Goal: Transaction & Acquisition: Purchase product/service

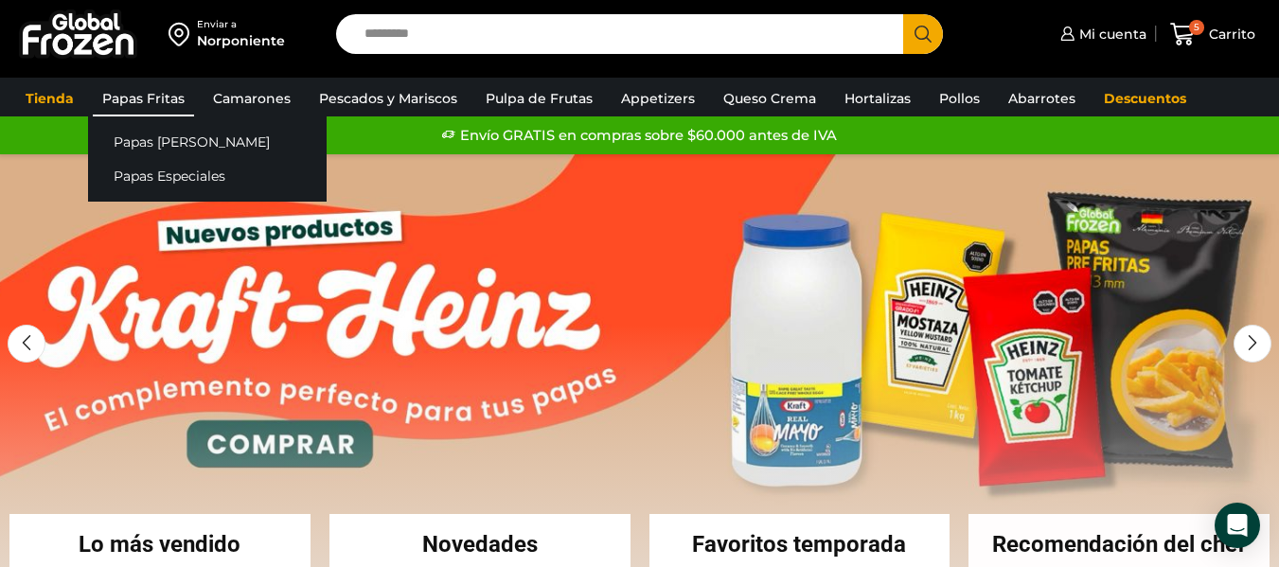
click at [131, 110] on link "Papas Fritas" at bounding box center [143, 98] width 101 height 36
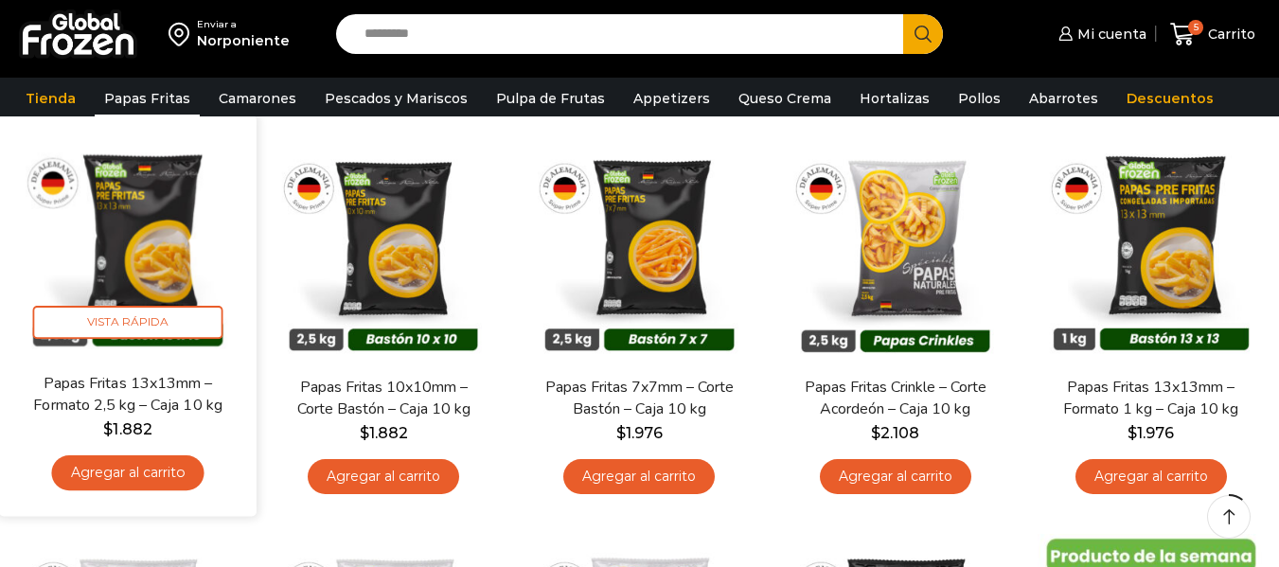
scroll to position [158, 0]
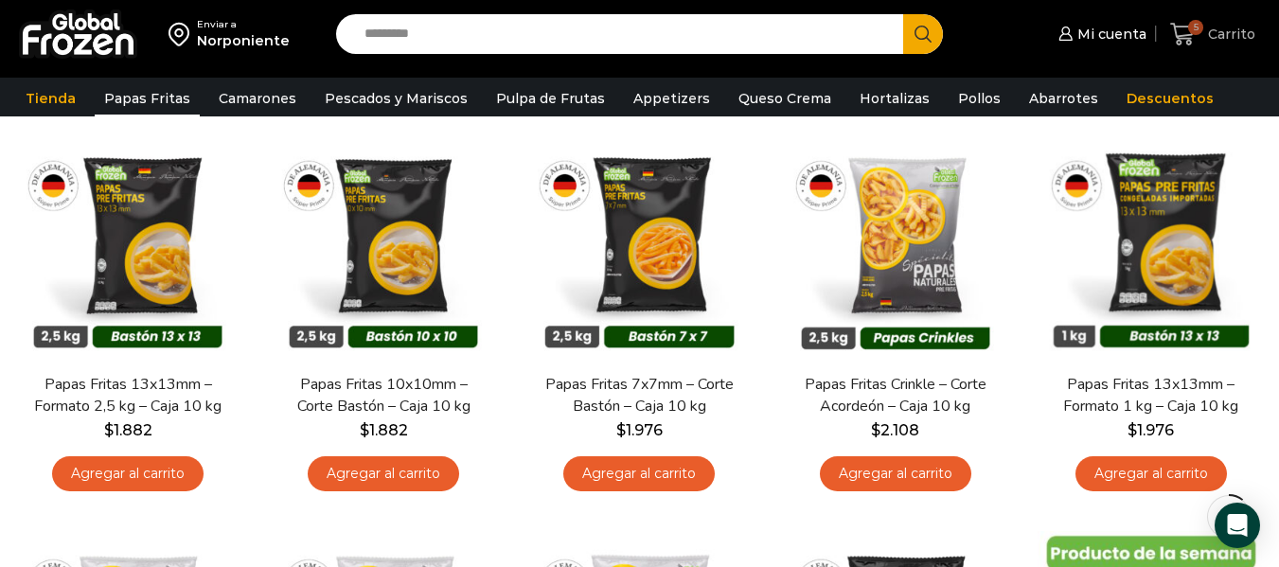
click at [1195, 30] on span "5" at bounding box center [1195, 27] width 15 height 15
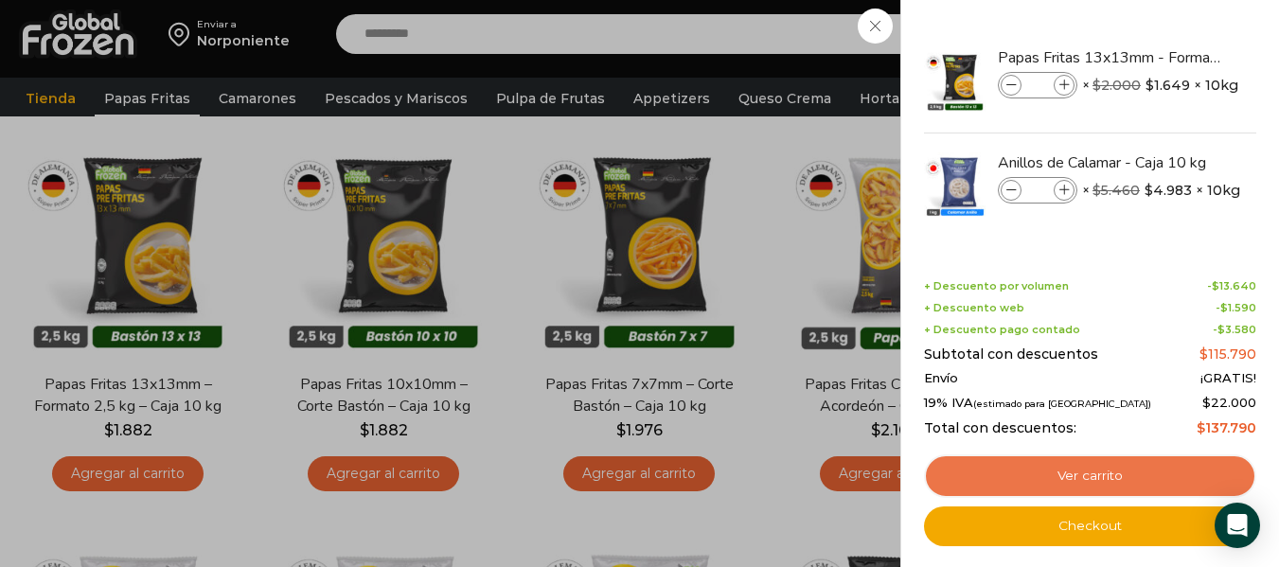
click at [1050, 460] on link "Ver carrito" at bounding box center [1090, 476] width 332 height 44
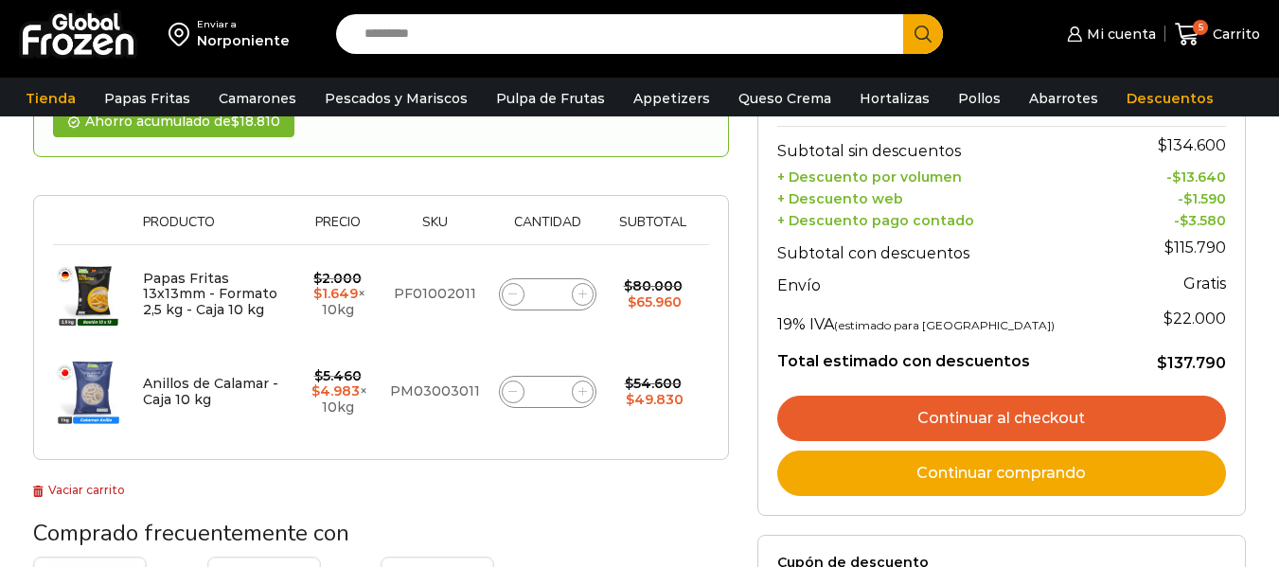
scroll to position [253, 0]
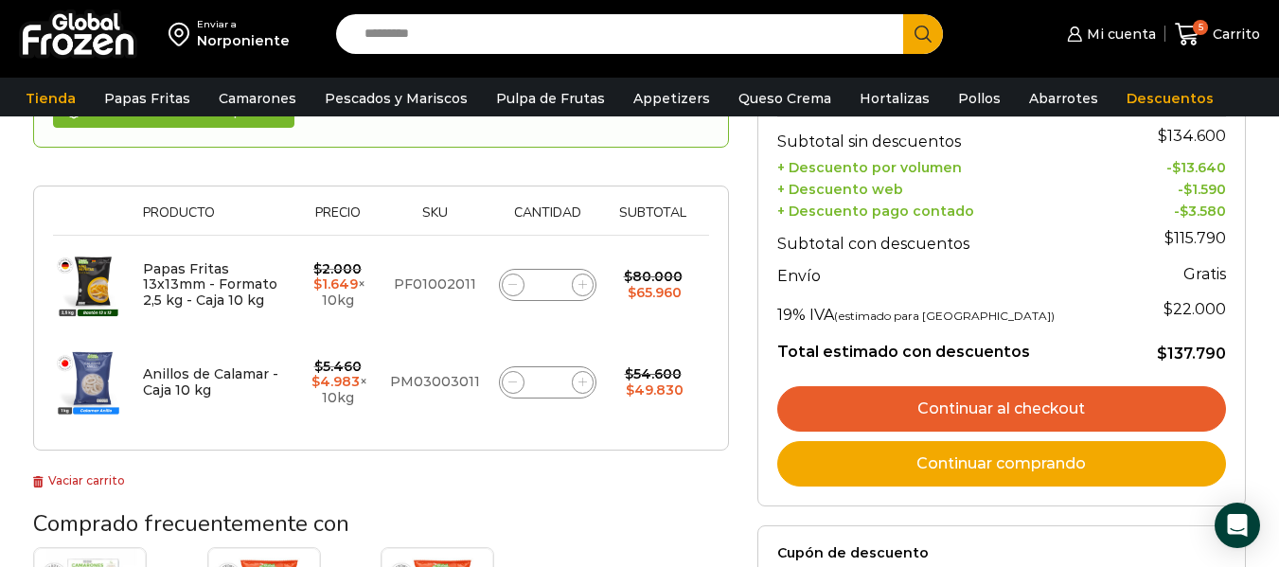
click at [978, 412] on link "Continuar al checkout" at bounding box center [1001, 408] width 449 height 45
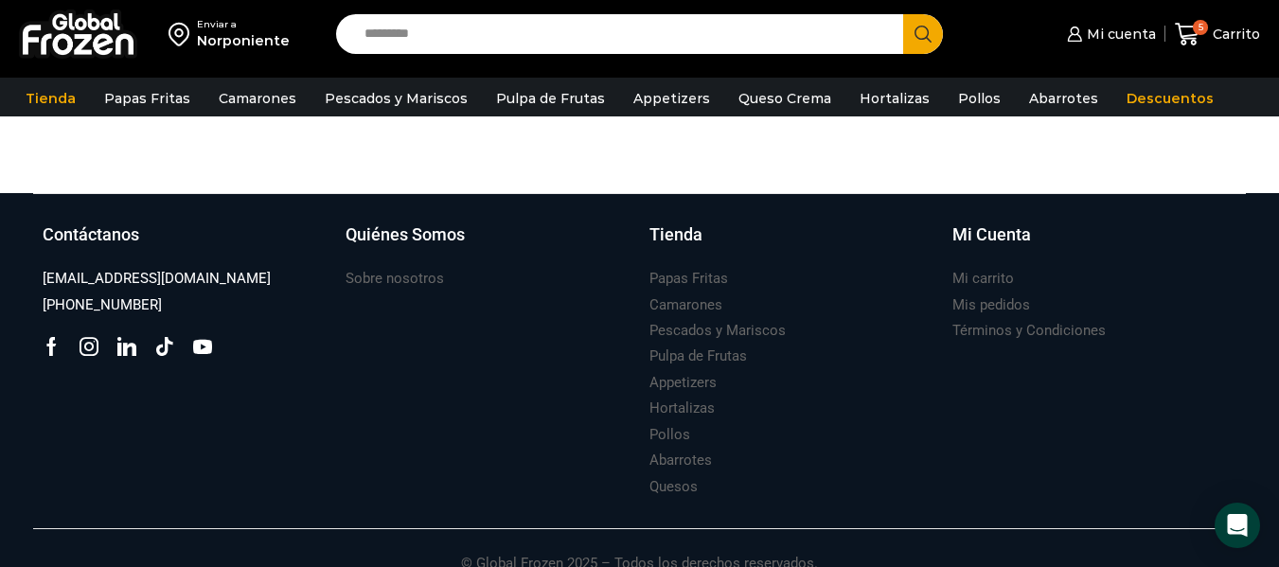
scroll to position [958, 0]
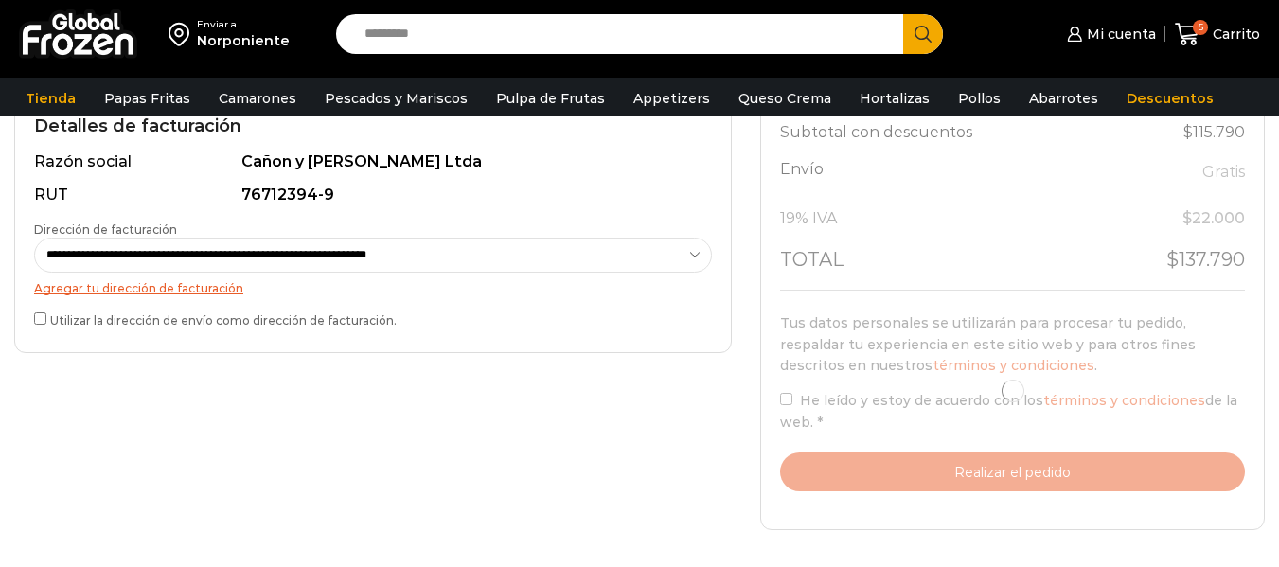
scroll to position [568, 0]
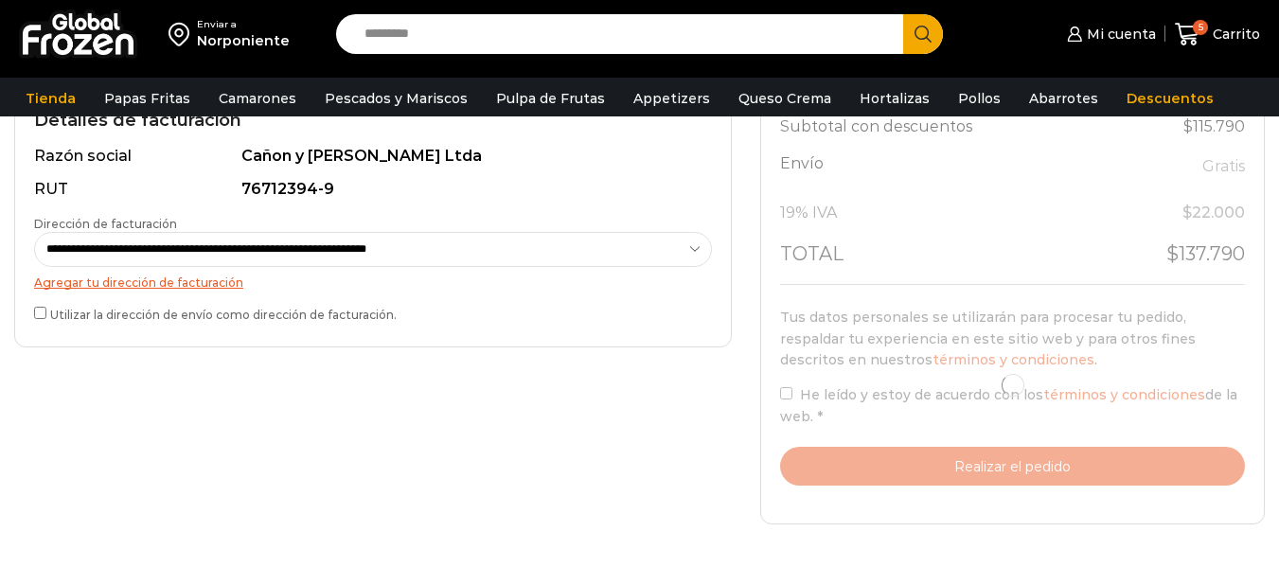
click at [790, 405] on div at bounding box center [1012, 385] width 465 height 201
select select "*"
click at [787, 399] on div at bounding box center [1012, 385] width 465 height 201
click at [791, 397] on div at bounding box center [1012, 385] width 465 height 201
click at [783, 391] on div at bounding box center [1012, 385] width 465 height 201
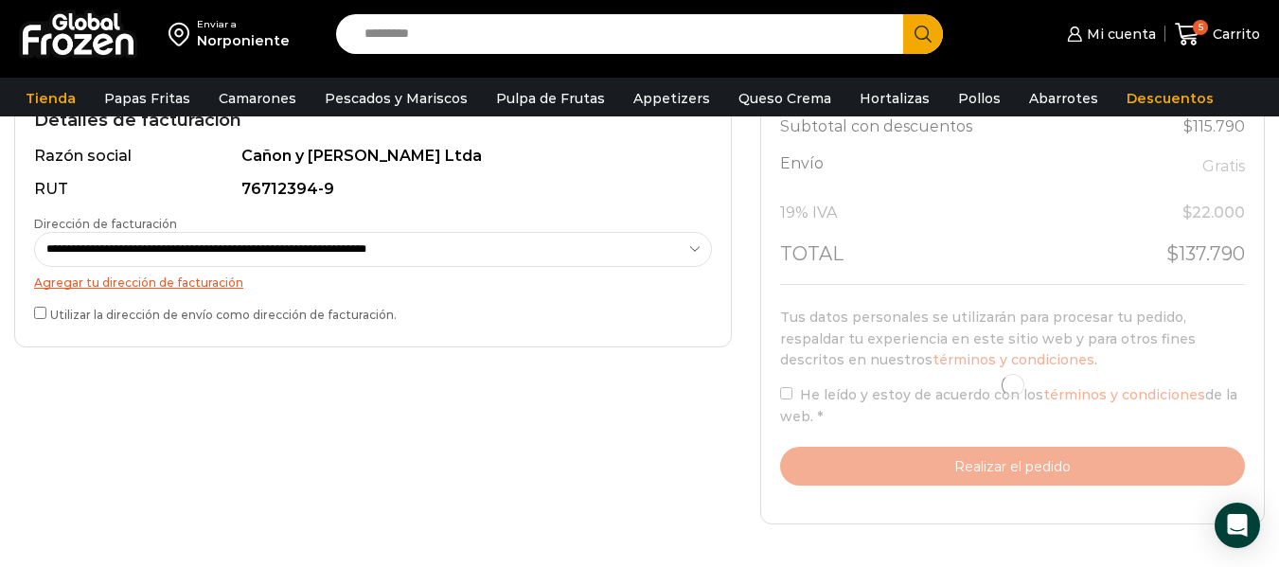
click at [787, 393] on div at bounding box center [1012, 385] width 465 height 201
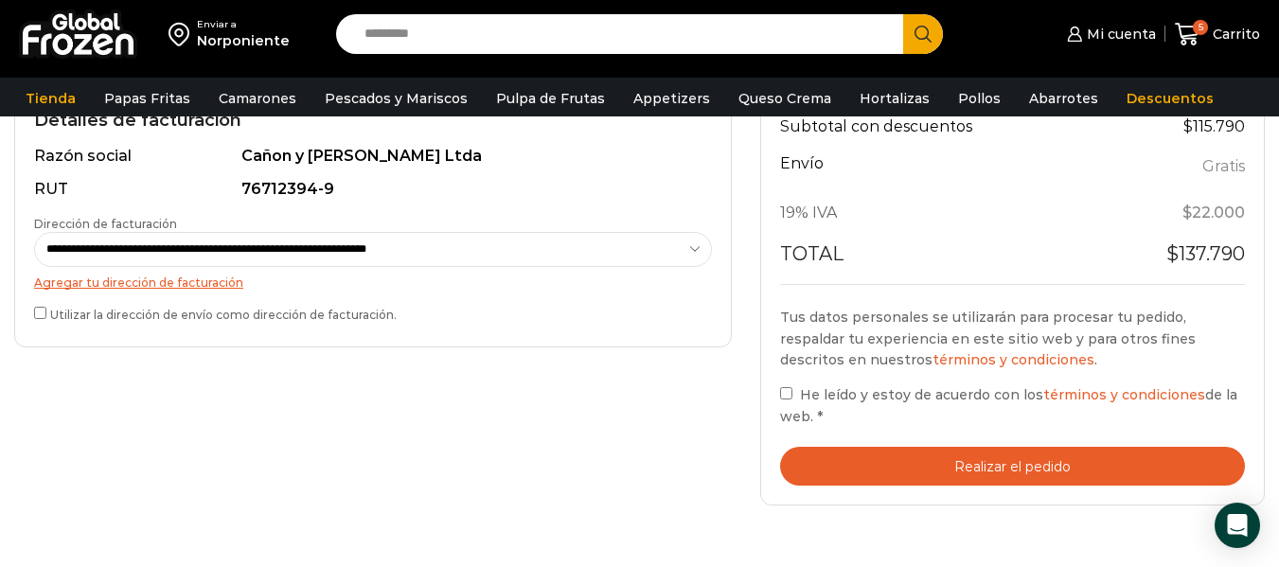
drag, startPoint x: 1042, startPoint y: 468, endPoint x: 876, endPoint y: 381, distance: 188.0
click at [1042, 467] on button "Realizar el pedido" at bounding box center [1012, 466] width 465 height 39
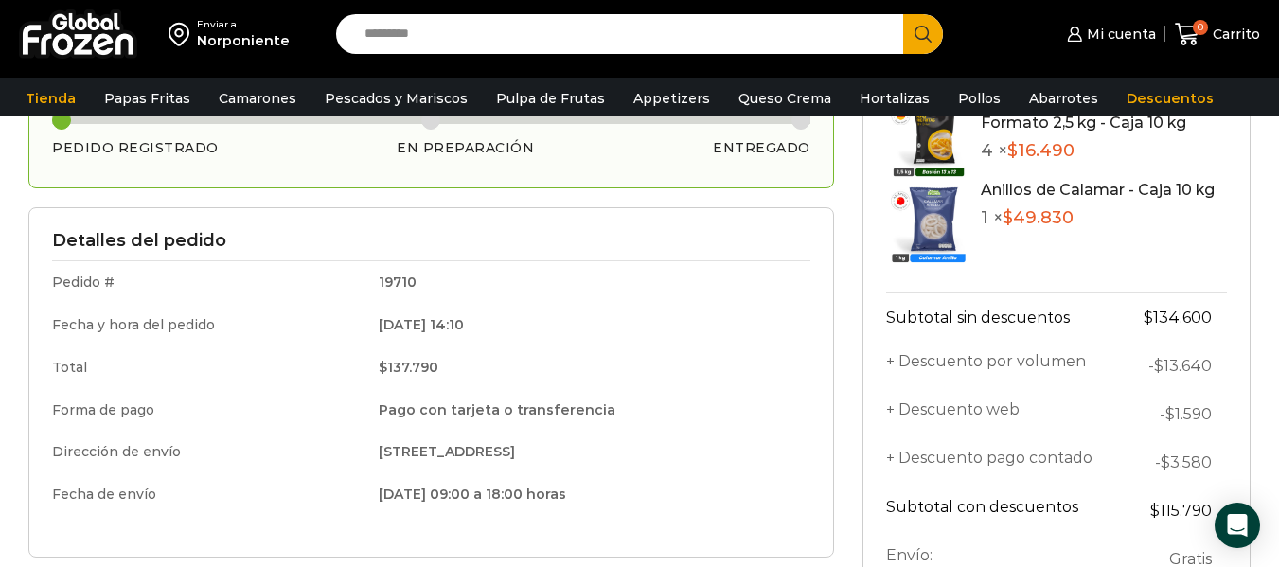
scroll to position [189, 0]
